Goal: Information Seeking & Learning: Learn about a topic

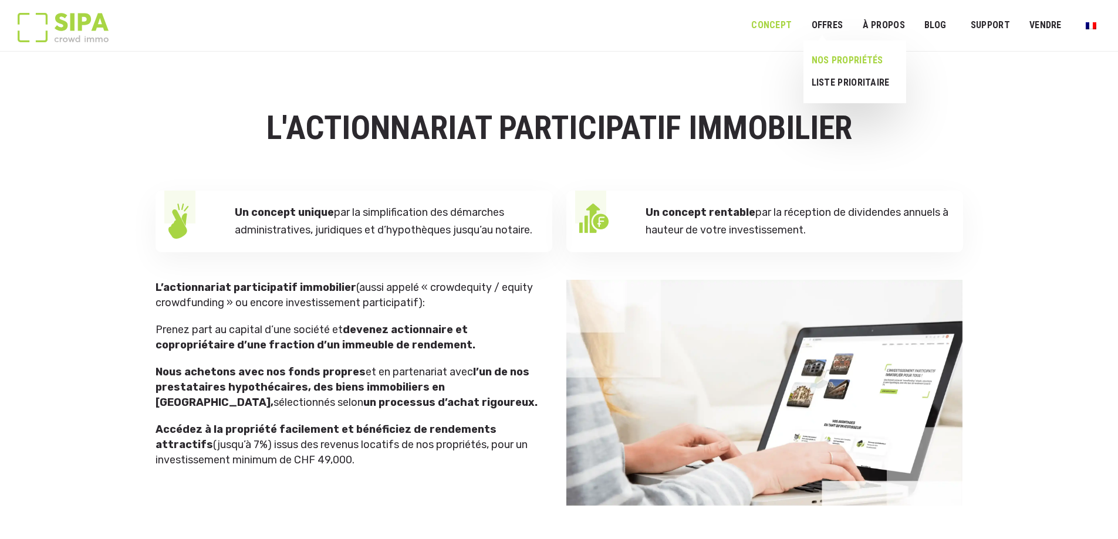
click at [836, 55] on link "NOS PROPRIÉTÉS" at bounding box center [850, 60] width 93 height 22
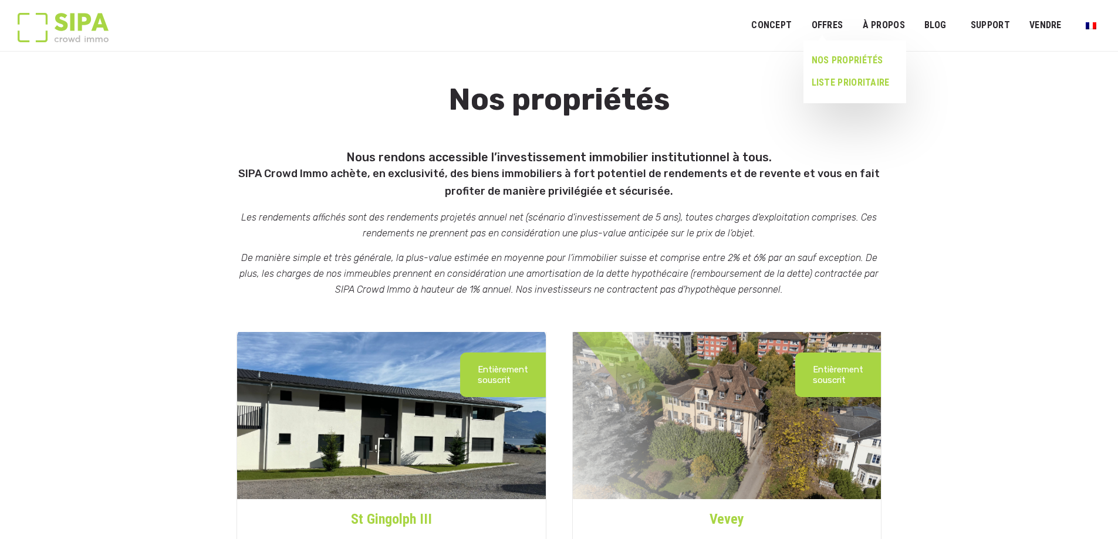
click at [849, 81] on link "LISTE PRIORITAIRE" at bounding box center [850, 83] width 93 height 22
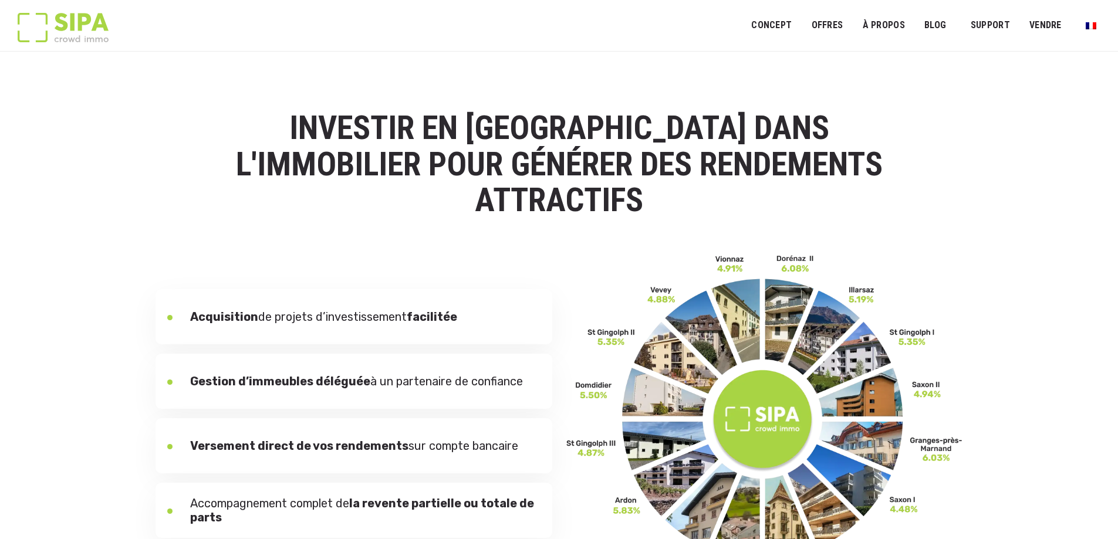
click at [642, 400] on img at bounding box center [764, 418] width 397 height 329
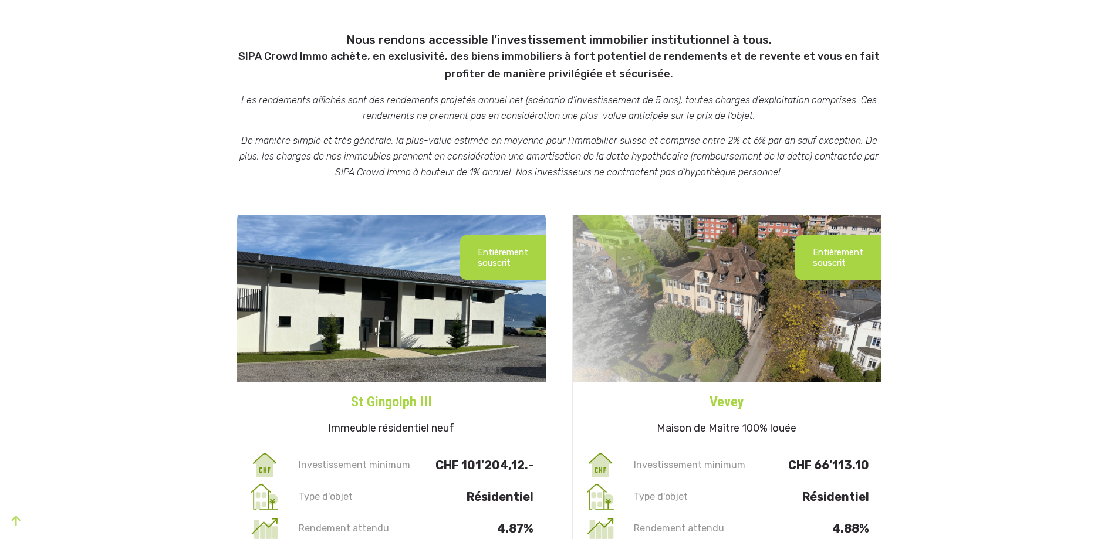
click at [397, 407] on h4 "St Gingolph III" at bounding box center [391, 397] width 309 height 31
click at [400, 403] on h4 "St Gingolph III" at bounding box center [391, 397] width 309 height 31
